Goal: Transaction & Acquisition: Download file/media

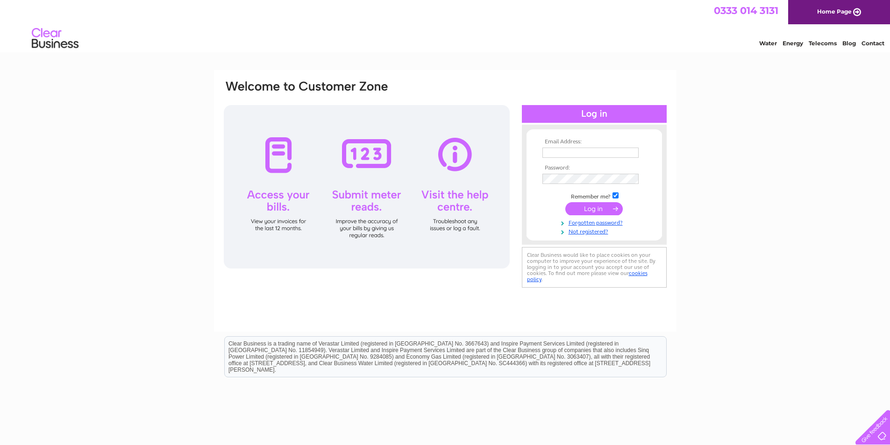
type input "kevin.bithell@foodpro.co.uk"
click at [581, 209] on input "submit" at bounding box center [594, 208] width 57 height 13
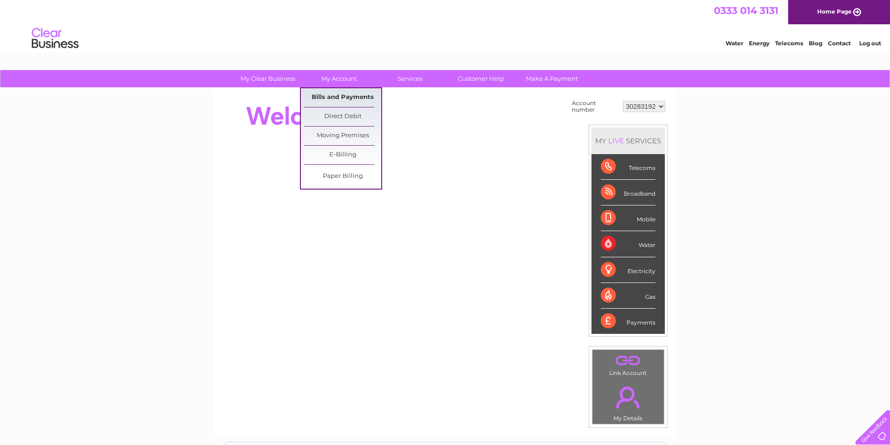
click at [341, 91] on link "Bills and Payments" at bounding box center [342, 97] width 77 height 19
click at [336, 179] on link "Paper Billing" at bounding box center [342, 176] width 77 height 19
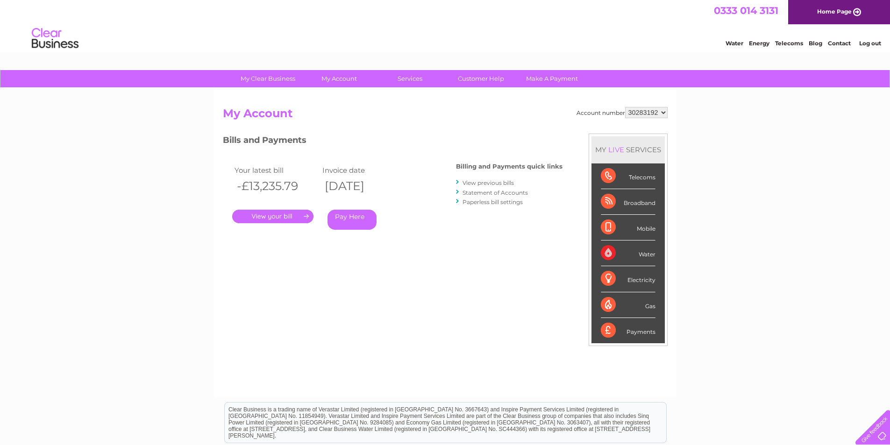
click at [469, 184] on link "View previous bills" at bounding box center [488, 182] width 51 height 7
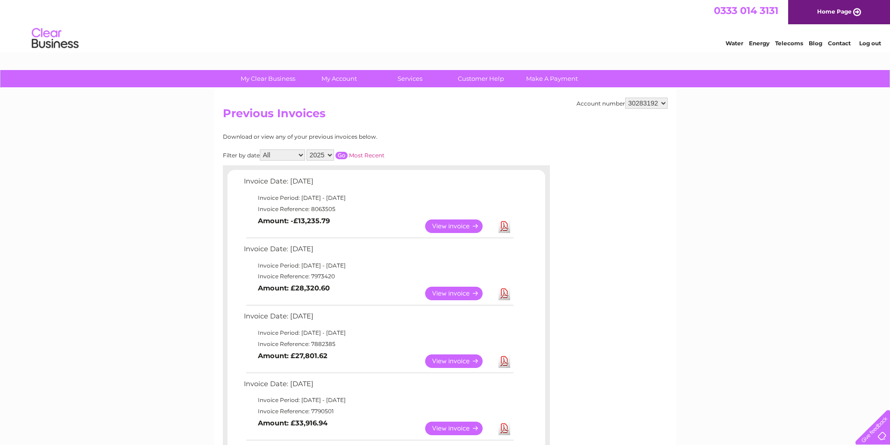
click at [443, 295] on link "View" at bounding box center [459, 294] width 69 height 14
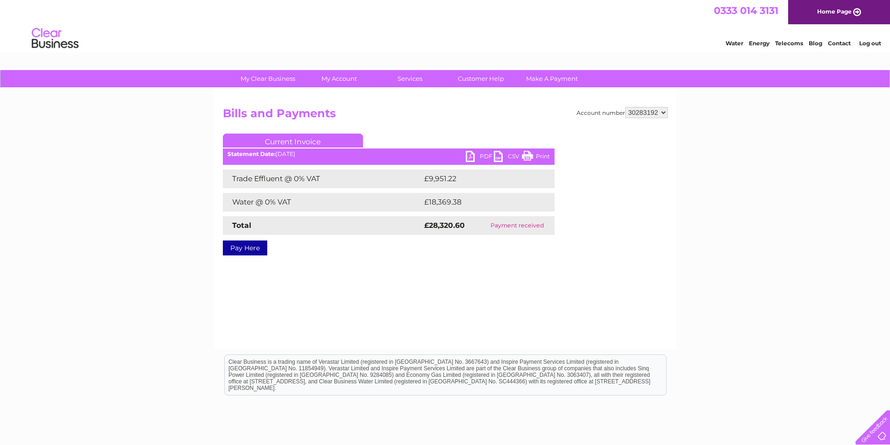
click at [474, 157] on link "PDF" at bounding box center [480, 158] width 28 height 14
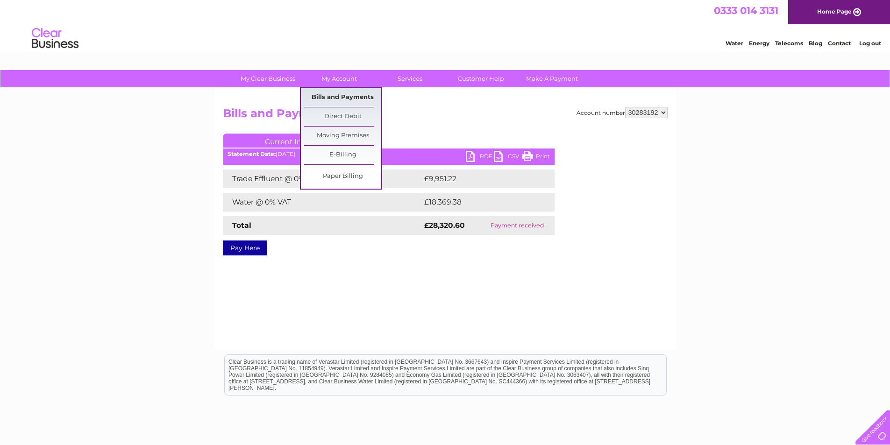
click at [342, 96] on link "Bills and Payments" at bounding box center [342, 97] width 77 height 19
click at [336, 96] on link "Bills and Payments" at bounding box center [342, 97] width 77 height 19
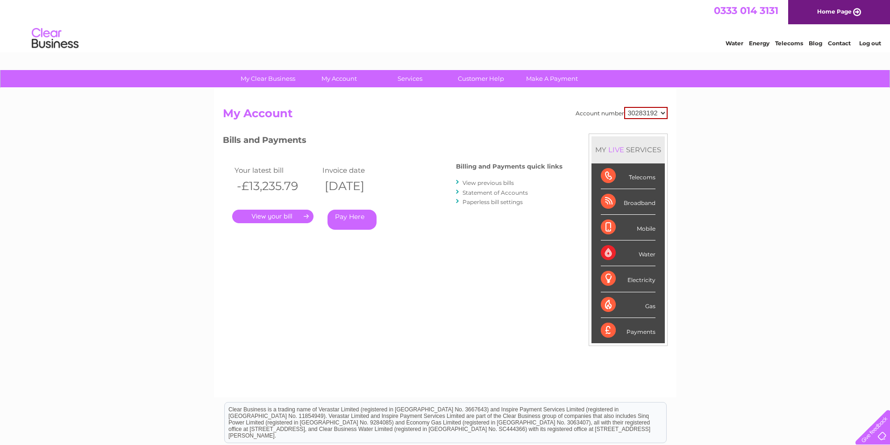
click at [489, 180] on link "View previous bills" at bounding box center [488, 182] width 51 height 7
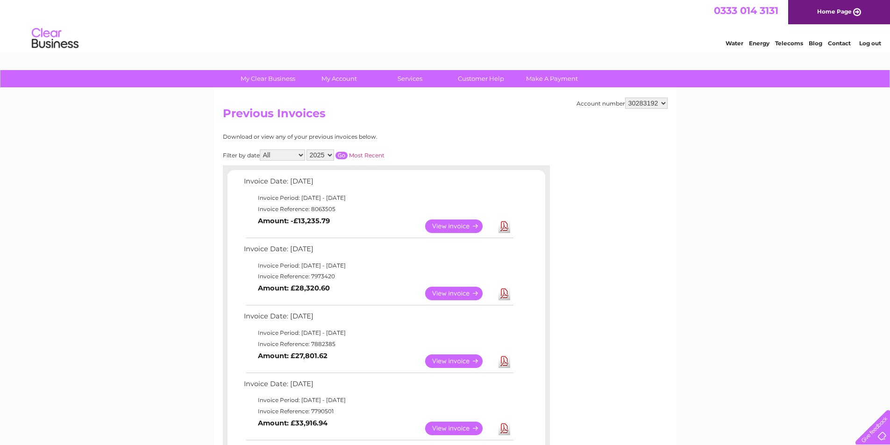
click at [443, 221] on link "View" at bounding box center [459, 227] width 69 height 14
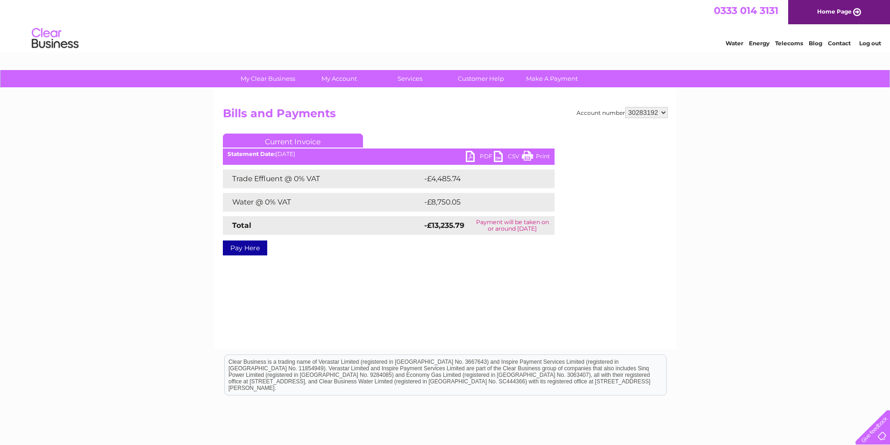
click at [469, 159] on link "PDF" at bounding box center [480, 158] width 28 height 14
